Goal: Obtain resource: Obtain resource

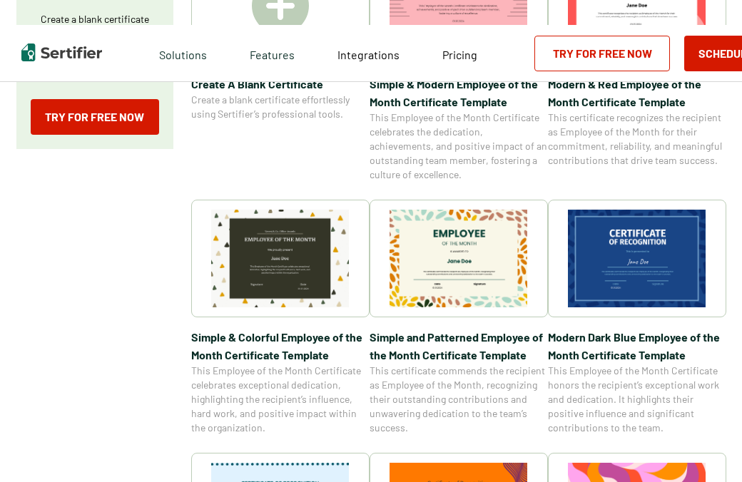
scroll to position [357, 0]
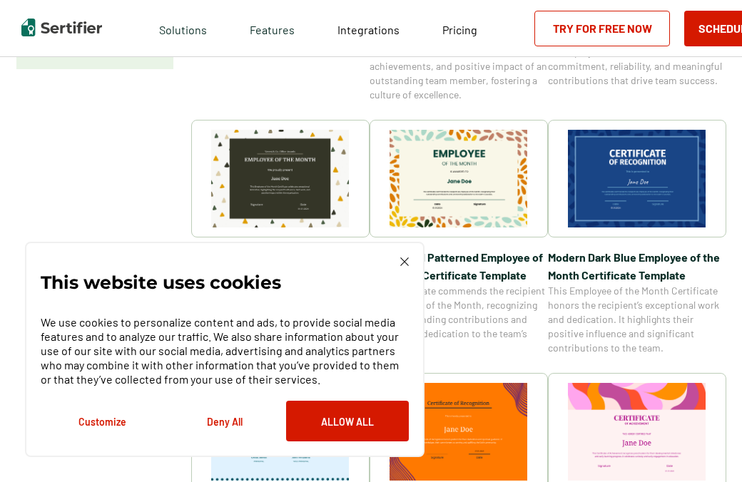
scroll to position [500, 0]
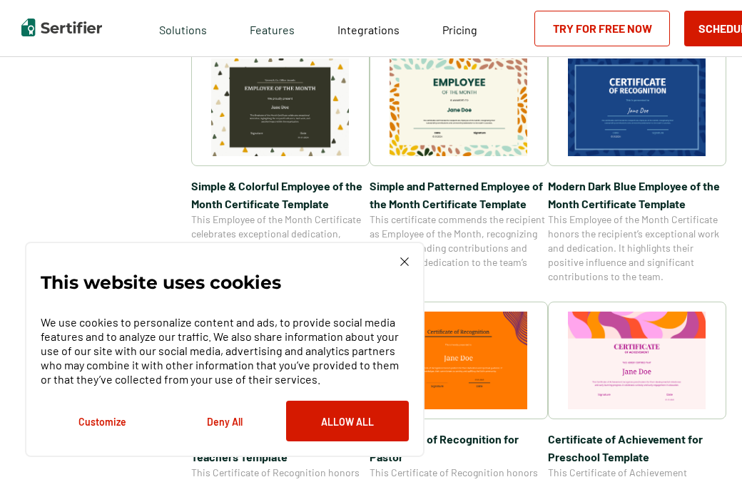
click at [470, 109] on img at bounding box center [459, 108] width 138 height 98
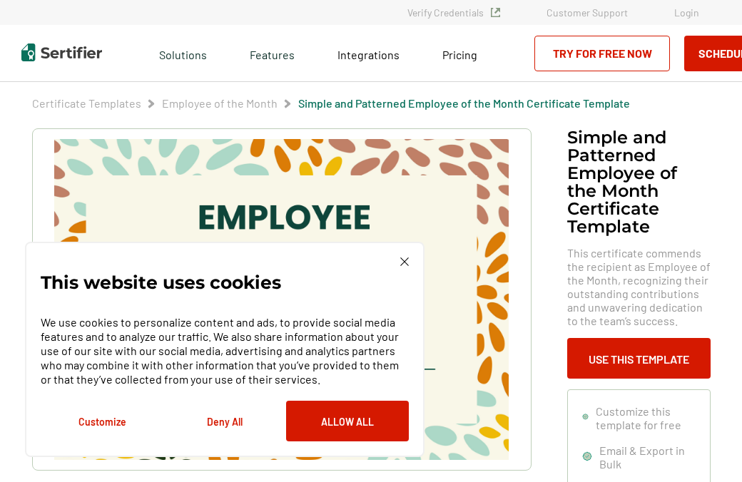
click at [103, 422] on button "Customize" at bounding box center [102, 421] width 123 height 41
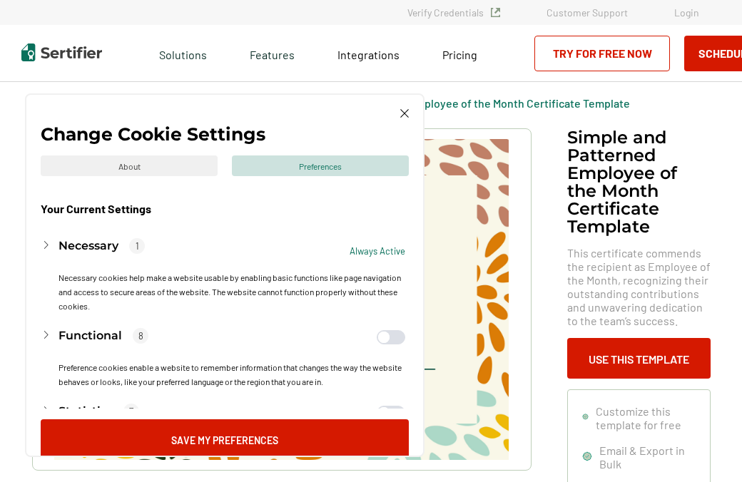
click at [313, 167] on div "Preferences" at bounding box center [320, 166] width 177 height 21
click at [403, 106] on div "Change Cookie Settings About Preferences Your Current Settings Necessary 1 Alwa…" at bounding box center [225, 275] width 400 height 364
click at [405, 116] on img at bounding box center [404, 113] width 9 height 9
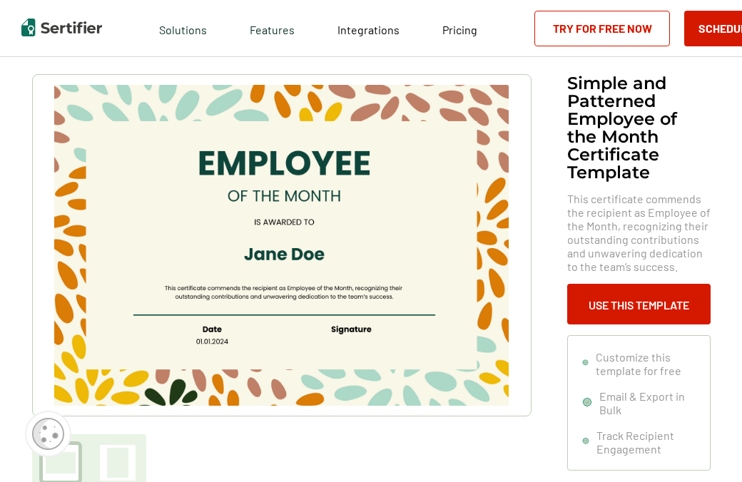
scroll to position [143, 0]
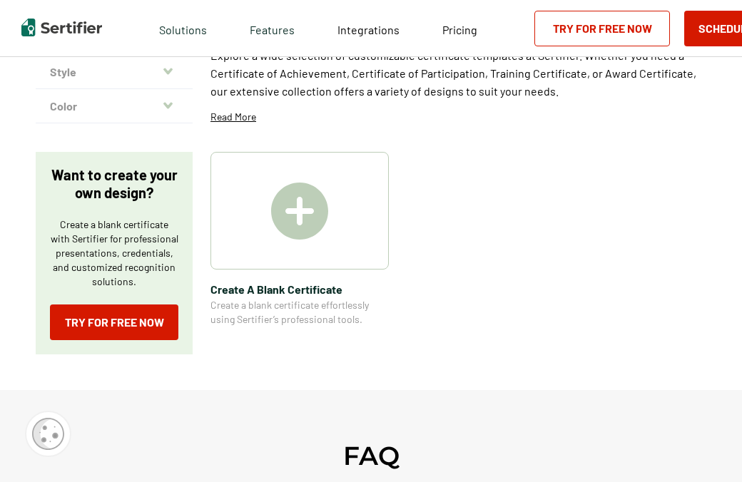
scroll to position [500, 0]
